Goal: Task Accomplishment & Management: Use online tool/utility

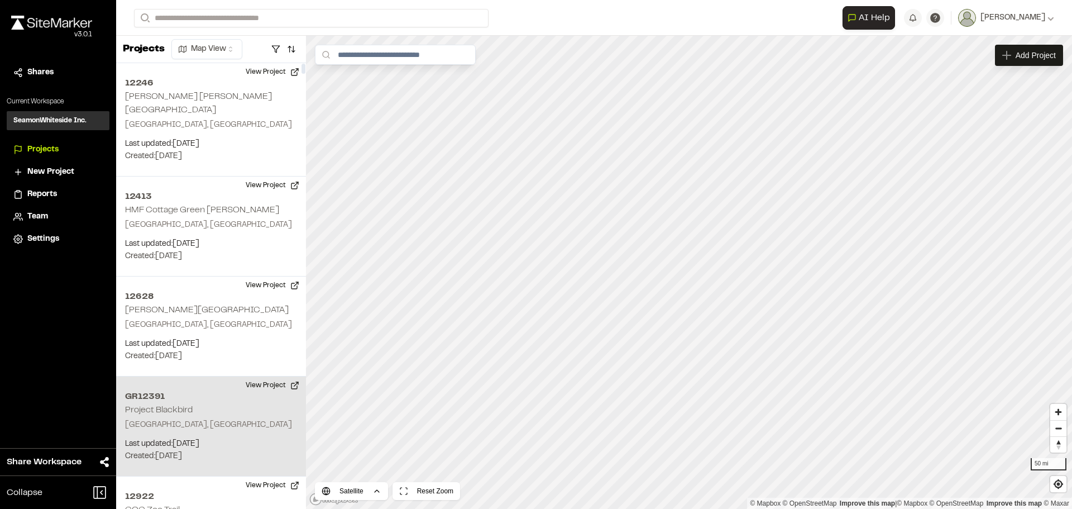
click at [166, 406] on h2 "Project Blackbird" at bounding box center [159, 410] width 68 height 8
click at [363, 56] on span "Map Layers" at bounding box center [369, 55] width 42 height 12
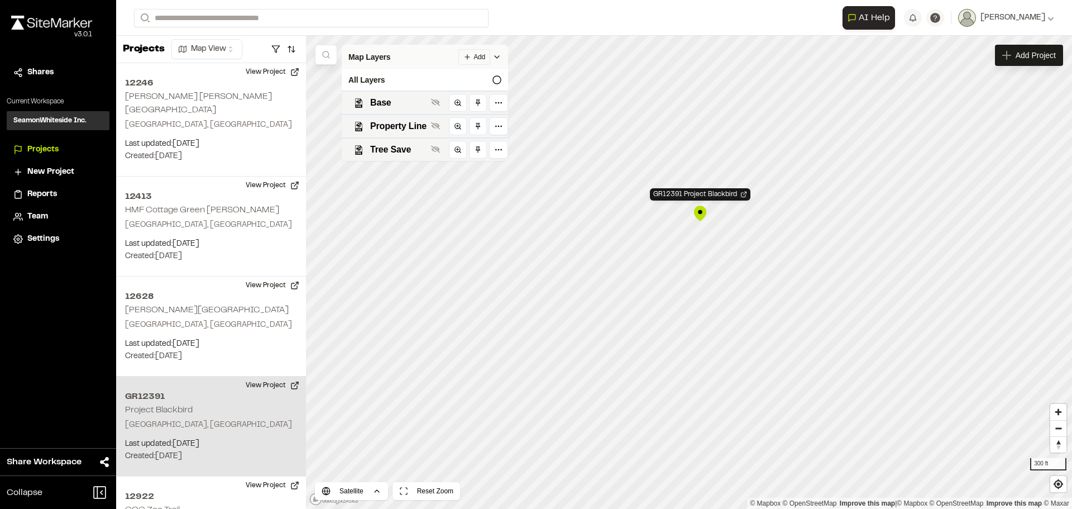
click at [358, 58] on span "Map Layers" at bounding box center [369, 57] width 42 height 12
click at [275, 49] on button "button" at bounding box center [276, 49] width 16 height 18
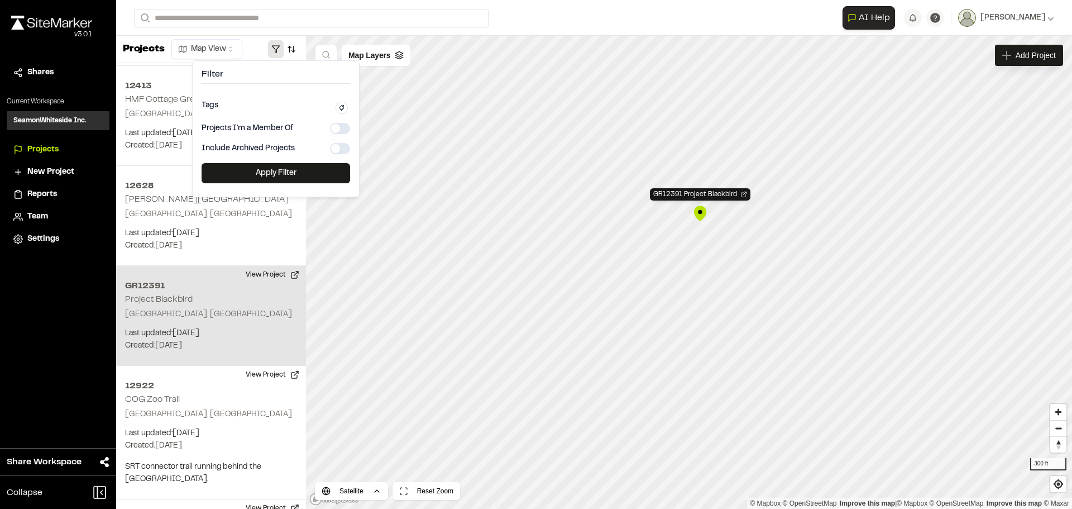
scroll to position [112, 0]
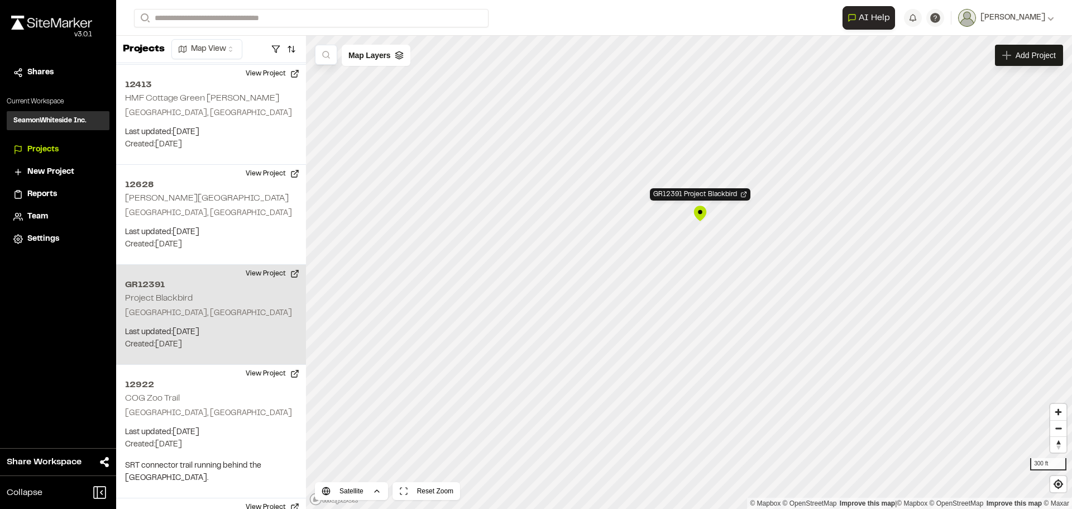
click at [701, 210] on div "GR12391 Project Blackbird" at bounding box center [700, 213] width 17 height 17
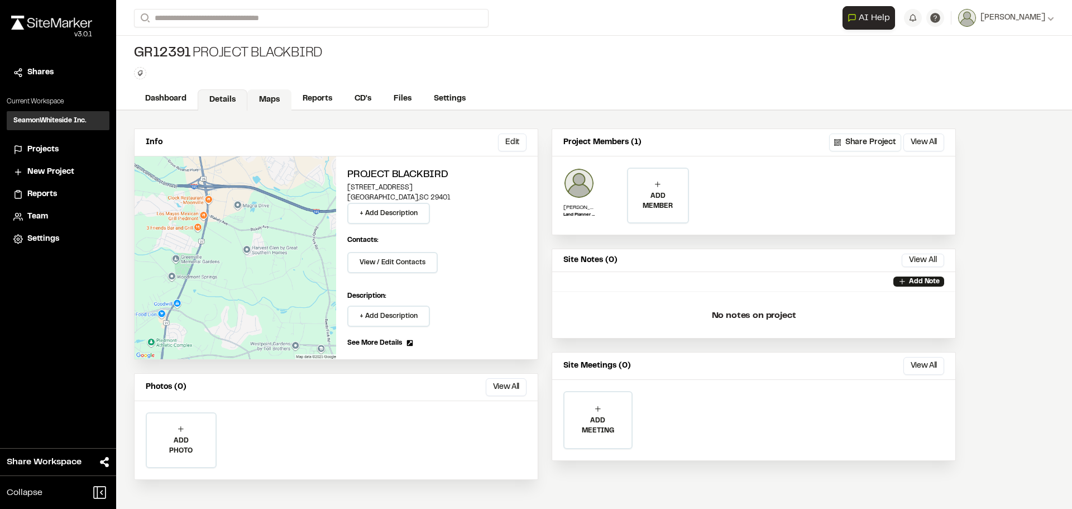
click at [279, 94] on link "Maps" at bounding box center [269, 99] width 44 height 21
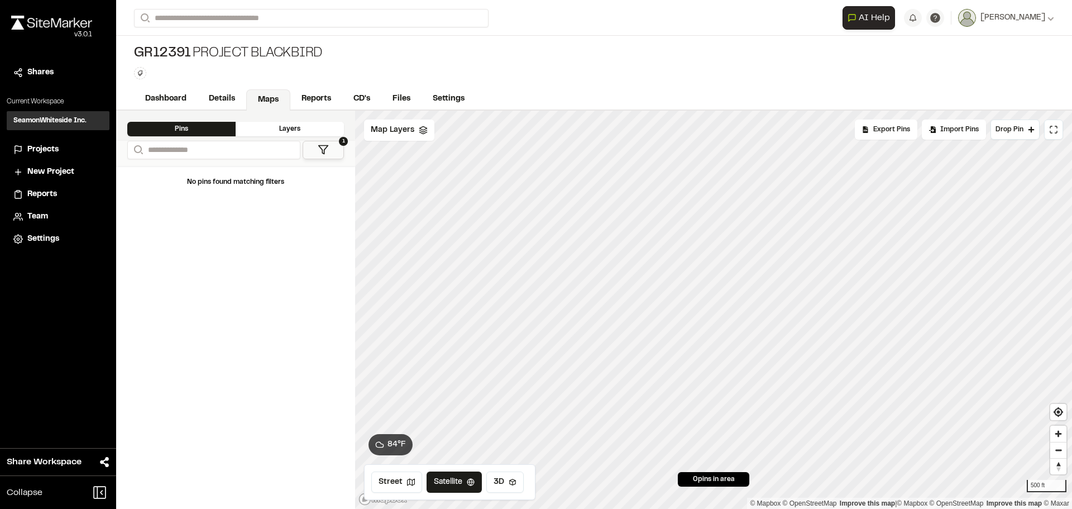
click at [329, 149] on button "1" at bounding box center [323, 150] width 41 height 18
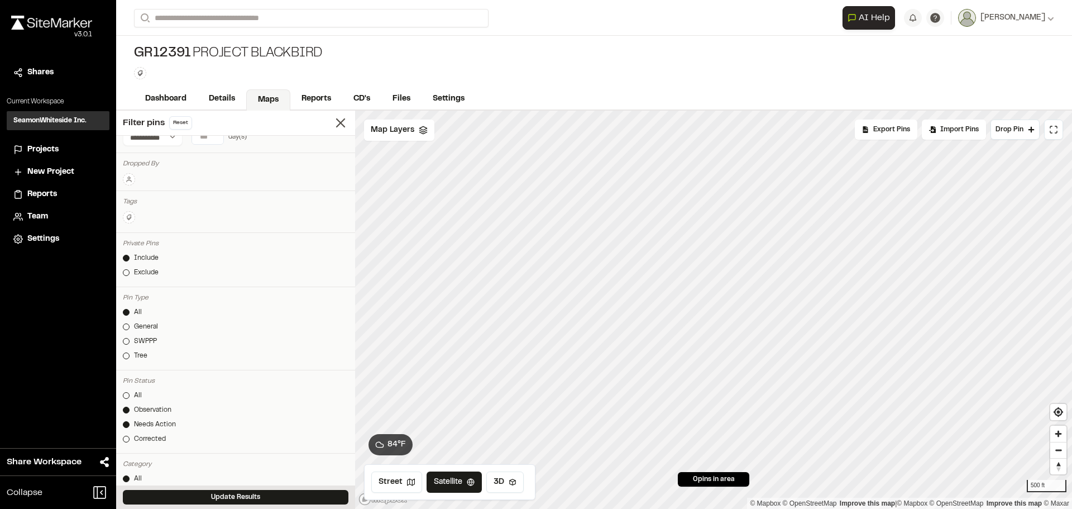
scroll to position [56, 0]
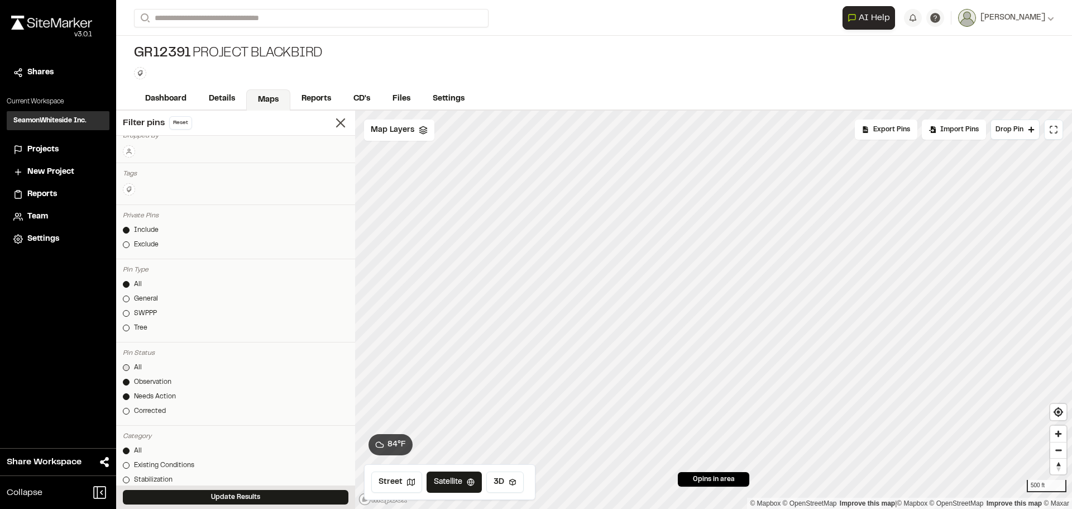
click at [125, 366] on div at bounding box center [126, 367] width 7 height 7
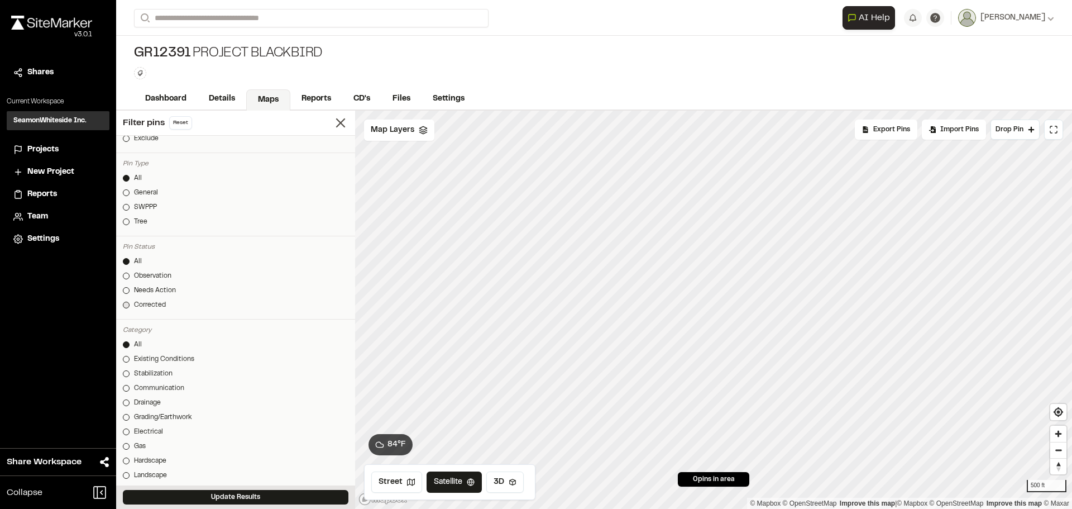
scroll to position [167, 0]
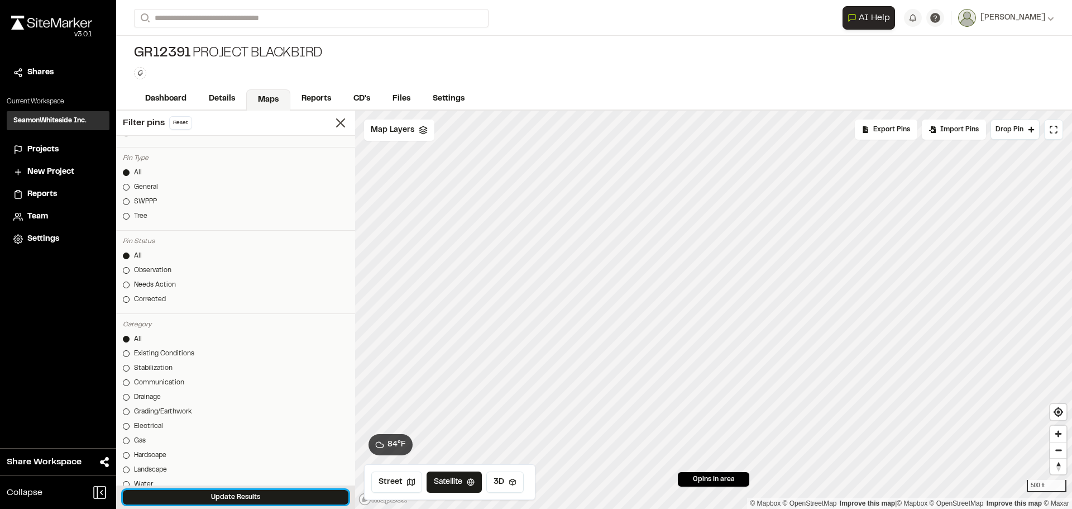
click at [193, 491] on button "Update Results" at bounding box center [236, 497] width 226 height 15
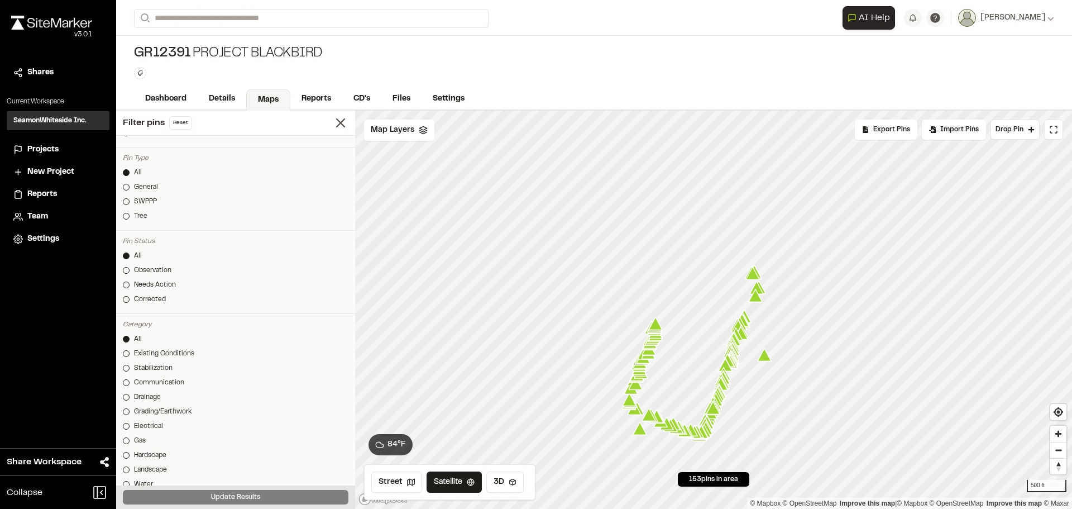
click at [640, 430] on icon "Map marker" at bounding box center [640, 428] width 14 height 13
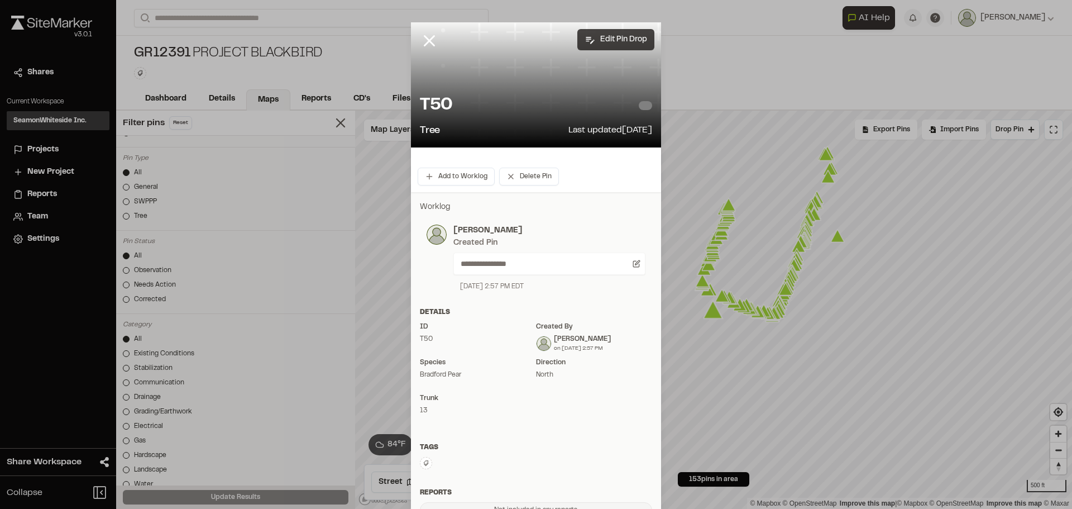
click at [606, 33] on button "Edit Pin Drop" at bounding box center [615, 39] width 77 height 21
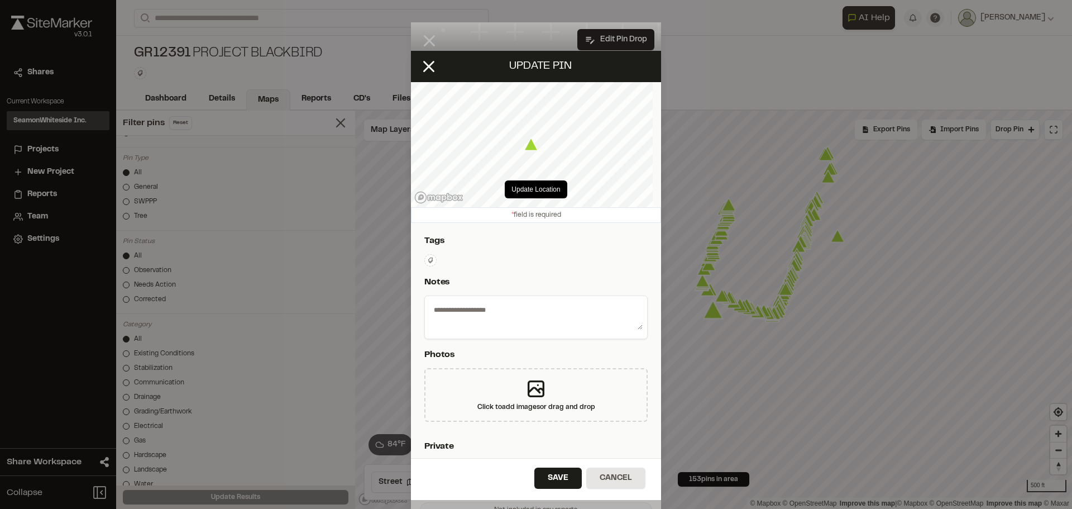
type textarea "**********"
select select "*"
click at [520, 191] on div "Update Location © Mapbox © OpenStreetMap Improve this map | © Mapbox © OpenStre…" at bounding box center [536, 144] width 250 height 125
click at [528, 189] on button "Update Location" at bounding box center [536, 189] width 62 height 18
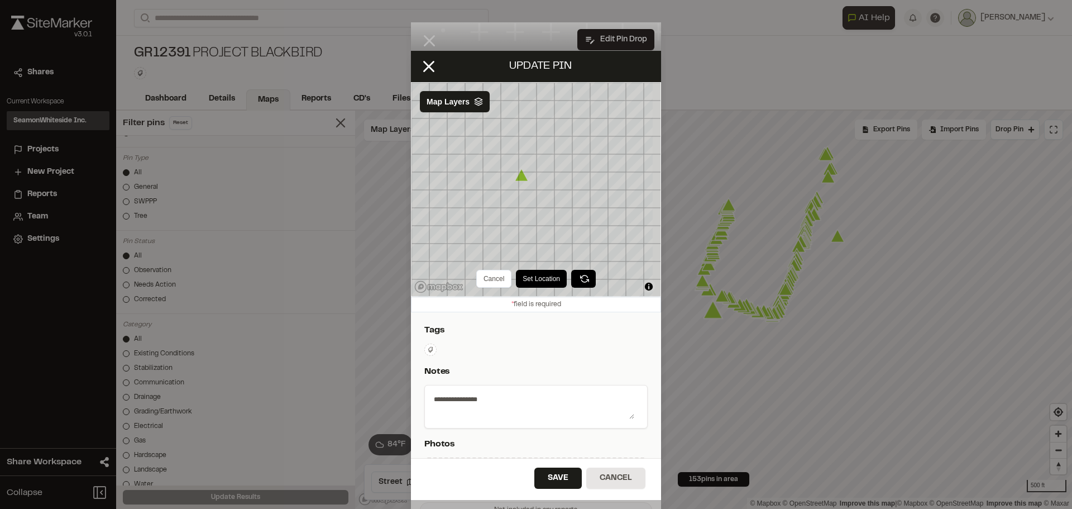
click at [509, 278] on div "Cancel Set Location" at bounding box center [536, 279] width 250 height 36
click at [522, 279] on button "Set Location" at bounding box center [541, 279] width 51 height 18
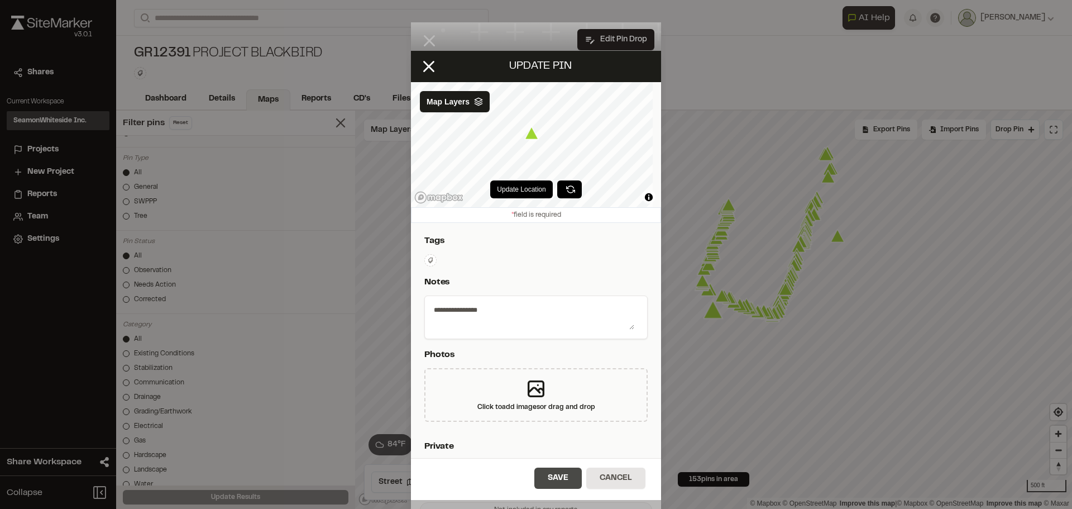
click at [562, 476] on button "Save" at bounding box center [557, 477] width 47 height 21
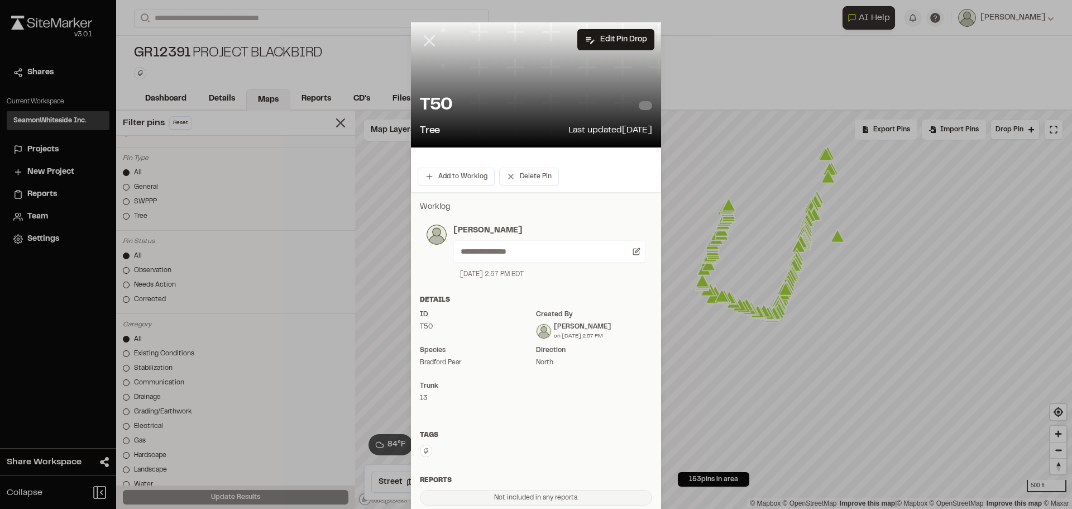
click at [420, 37] on icon at bounding box center [429, 40] width 19 height 19
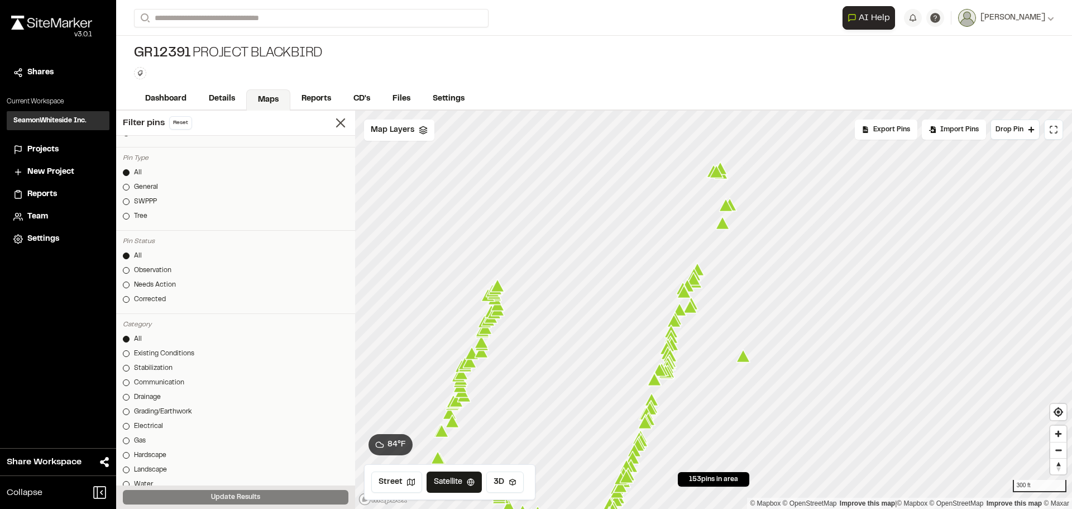
click at [745, 363] on icon "Map marker" at bounding box center [743, 356] width 15 height 15
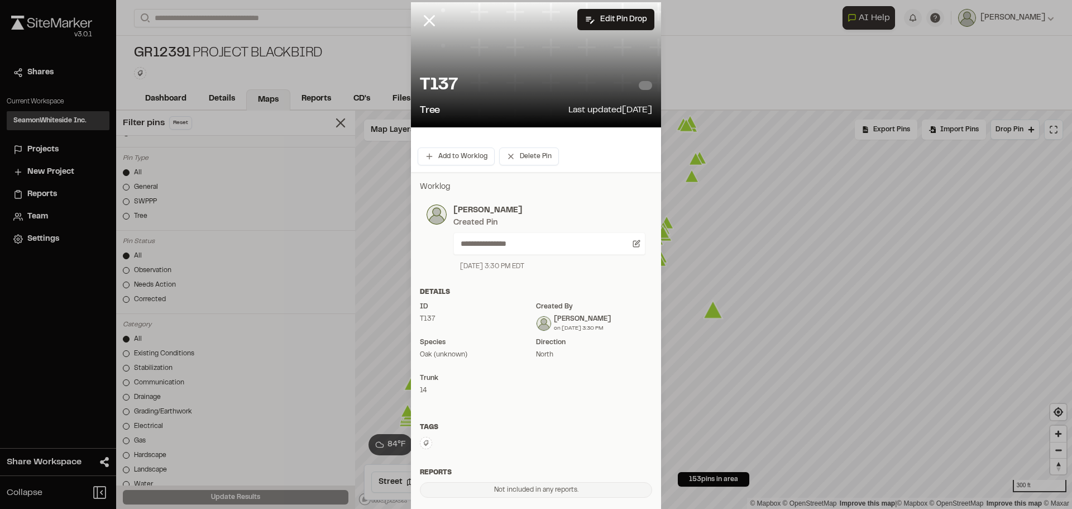
scroll to position [0, 0]
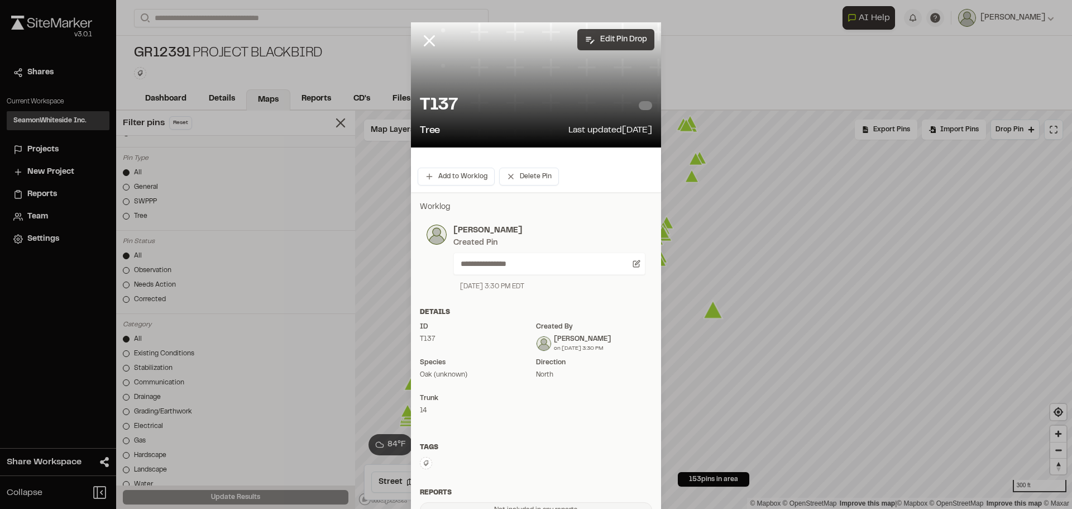
click at [610, 34] on button "Edit Pin Drop" at bounding box center [615, 39] width 77 height 21
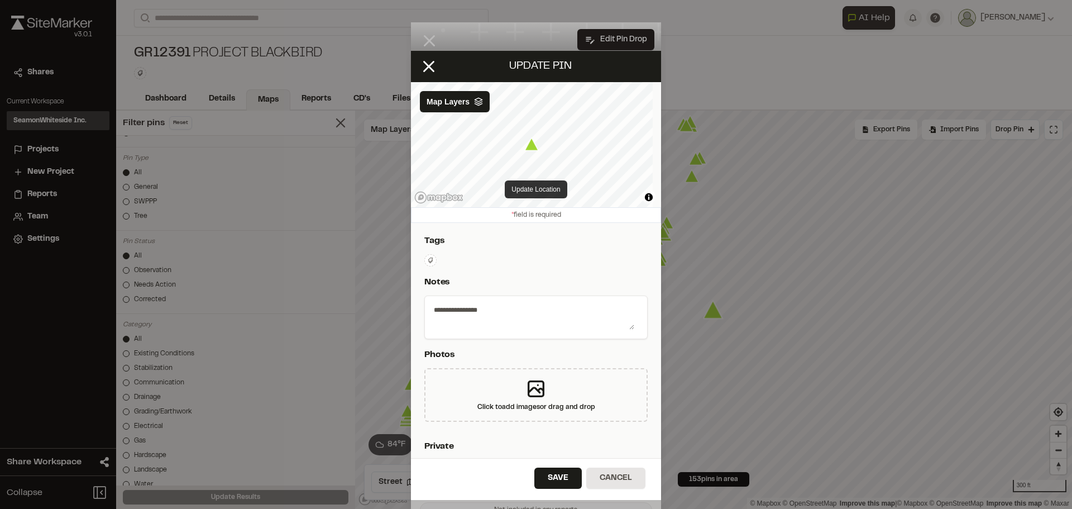
click at [520, 188] on button "Update Location" at bounding box center [536, 189] width 62 height 18
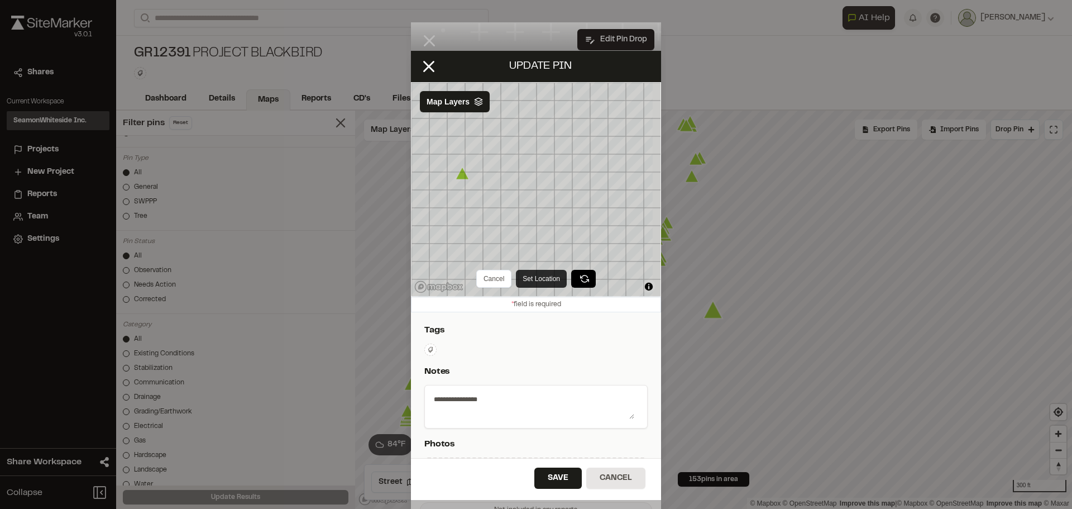
click at [542, 277] on button "Set Location" at bounding box center [541, 279] width 51 height 18
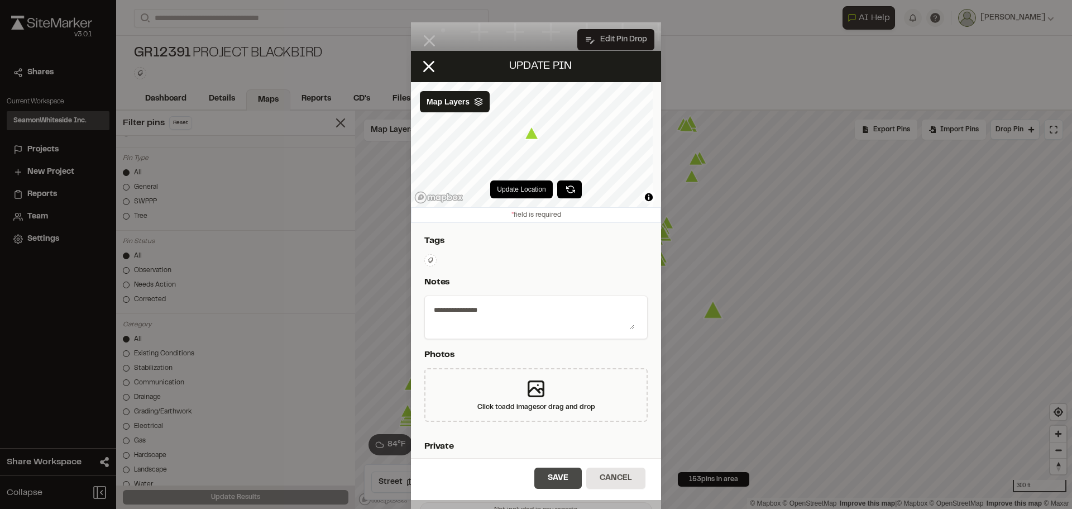
click at [548, 469] on button "Save" at bounding box center [557, 477] width 47 height 21
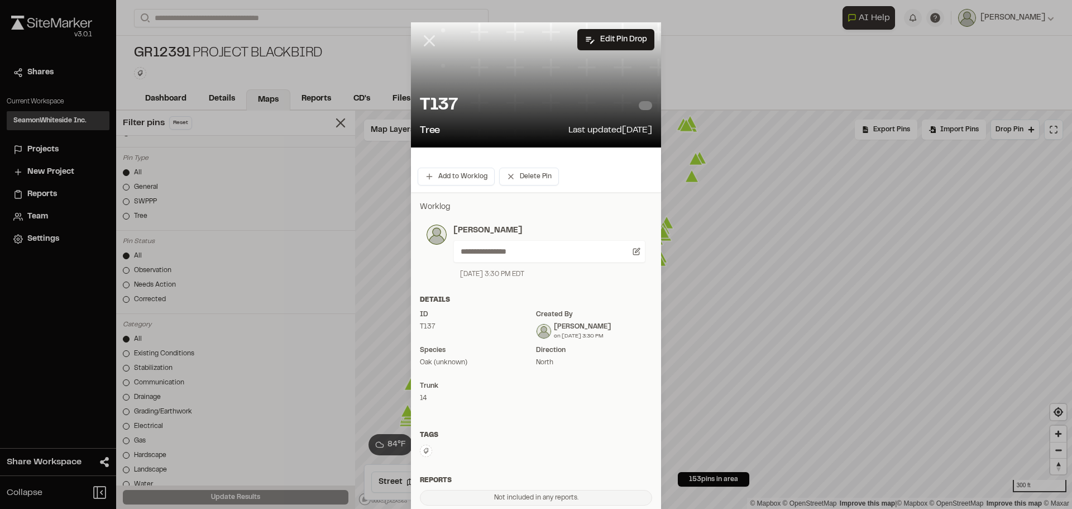
click at [429, 42] on icon at bounding box center [429, 40] width 19 height 19
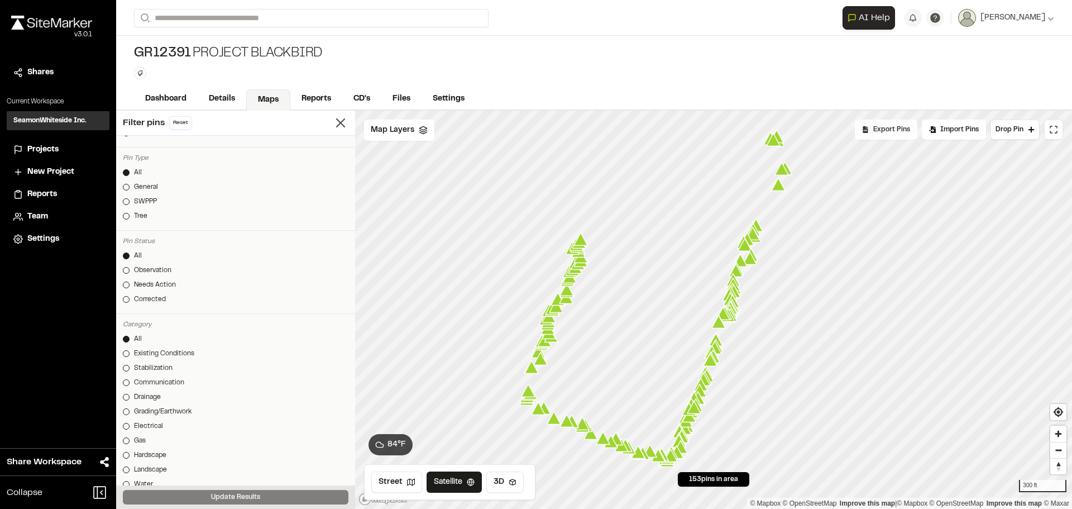
click at [877, 127] on span "Export Pins" at bounding box center [891, 130] width 37 height 10
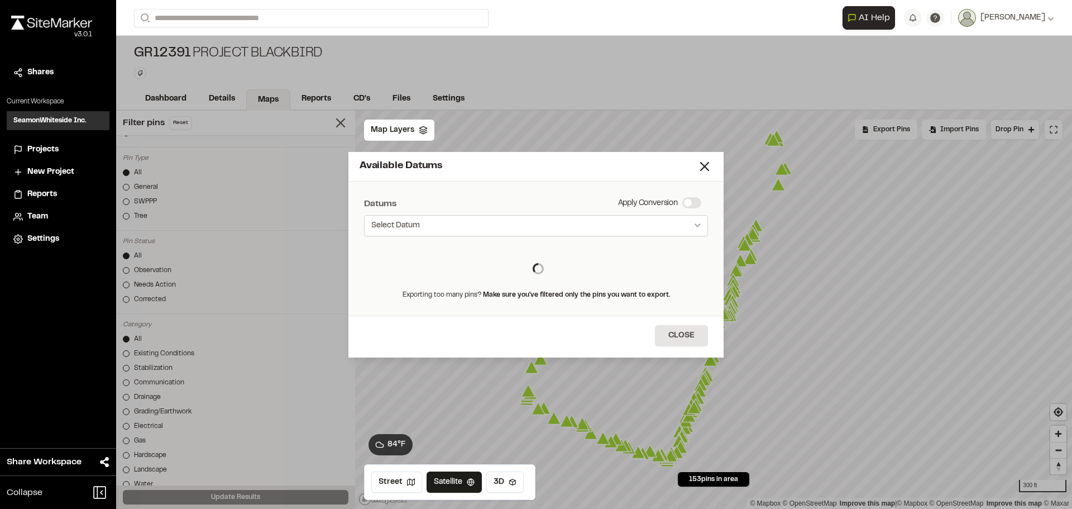
click at [516, 229] on button "Select Datum" at bounding box center [536, 225] width 344 height 21
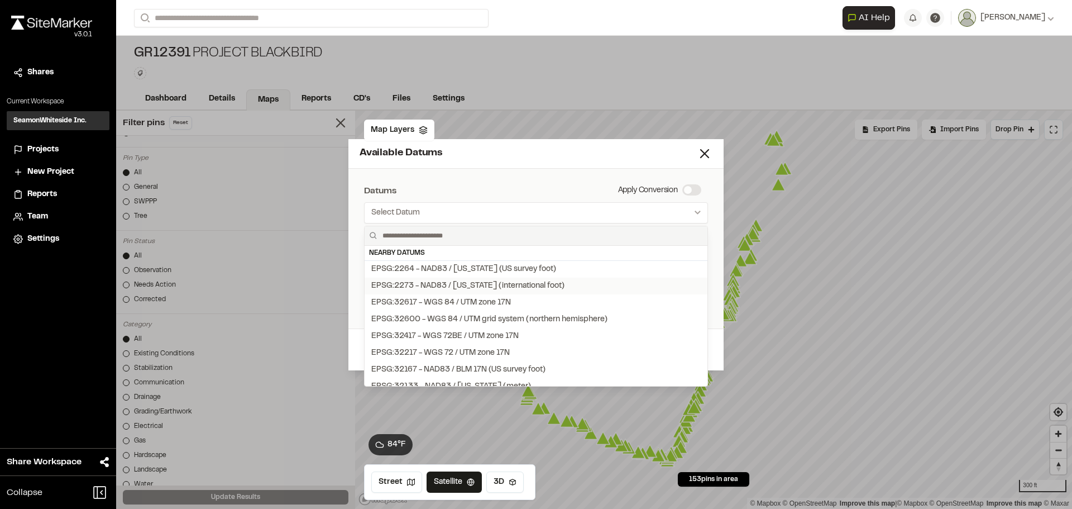
click at [439, 300] on div "EPSG:32617 - WGS 84 / UTM zone 17N" at bounding box center [441, 302] width 140 height 12
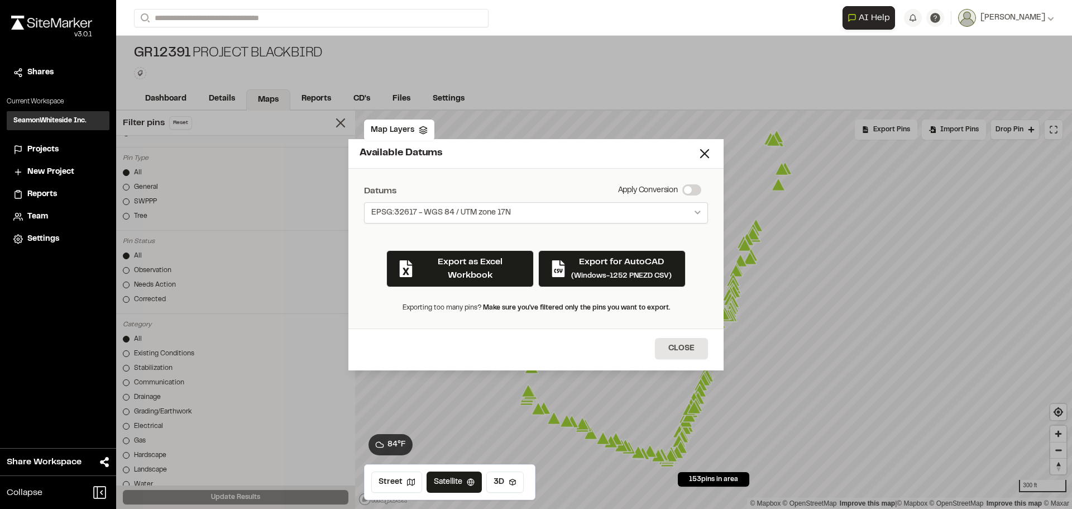
click at [577, 214] on button "EPSG:32617 - WGS 84 / UTM zone 17N" at bounding box center [536, 212] width 344 height 21
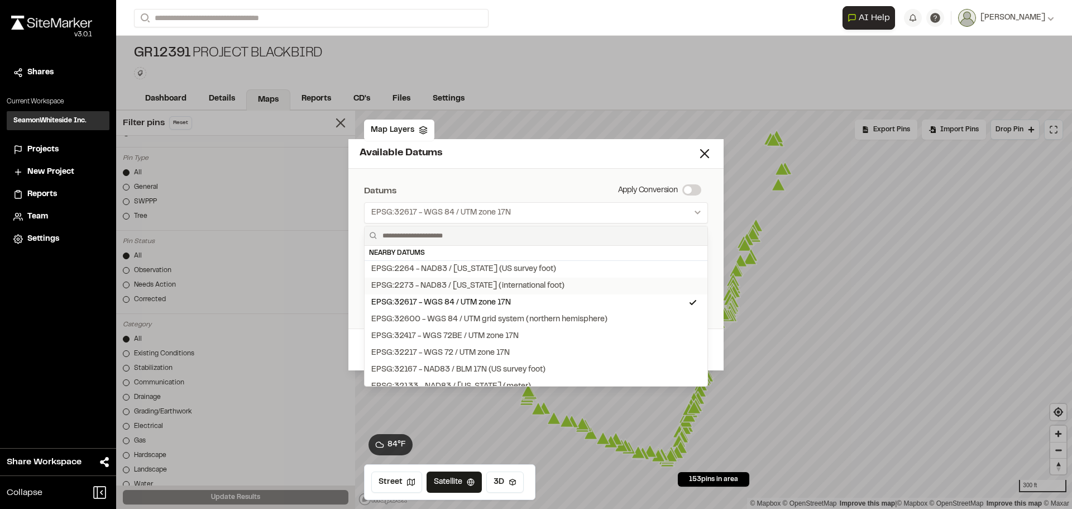
click at [452, 286] on div "EPSG:2273 - NAD83 / South Carolina (international foot)" at bounding box center [467, 286] width 193 height 12
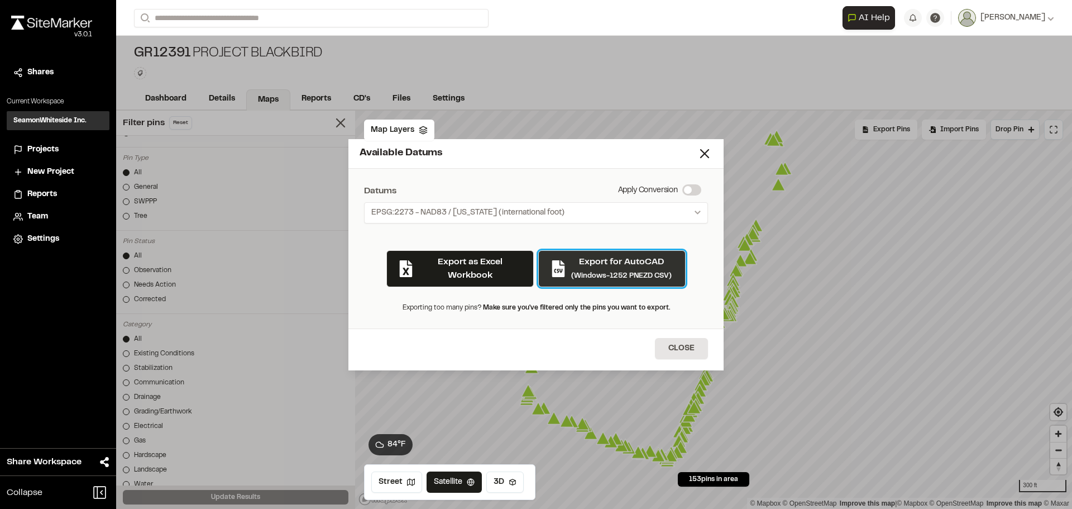
click at [627, 266] on p "Export for AutoCAD" at bounding box center [621, 261] width 100 height 13
